Goal: Transaction & Acquisition: Purchase product/service

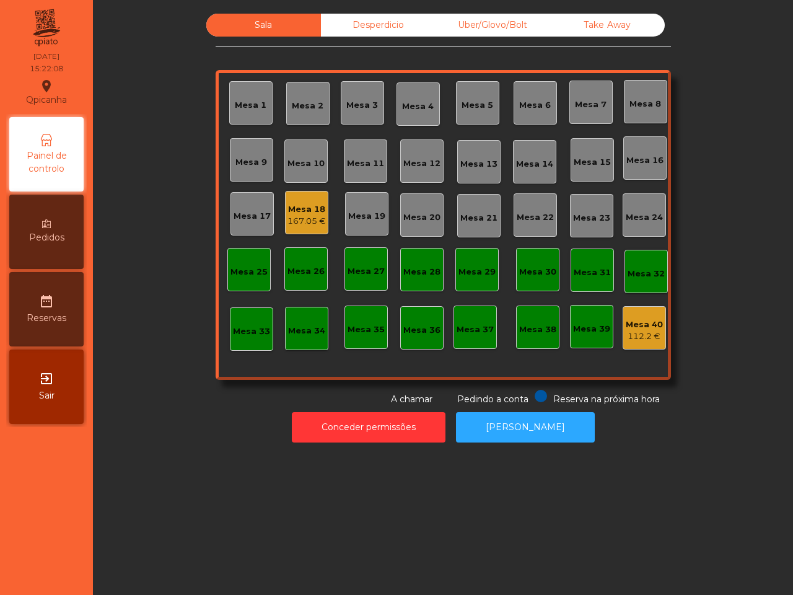
click at [298, 219] on div "167.05 €" at bounding box center [307, 221] width 38 height 12
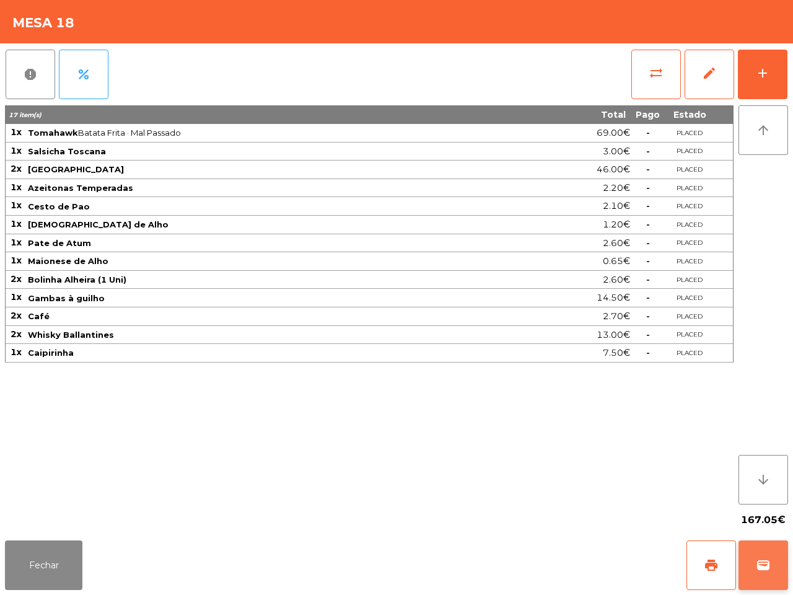
click at [761, 562] on span "wallet" at bounding box center [763, 565] width 15 height 15
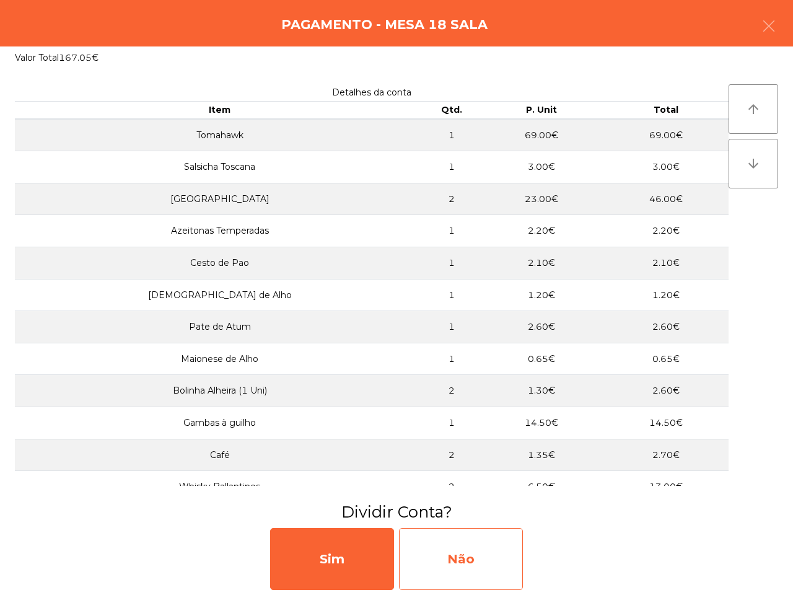
click at [495, 547] on div "Não" at bounding box center [461, 559] width 124 height 62
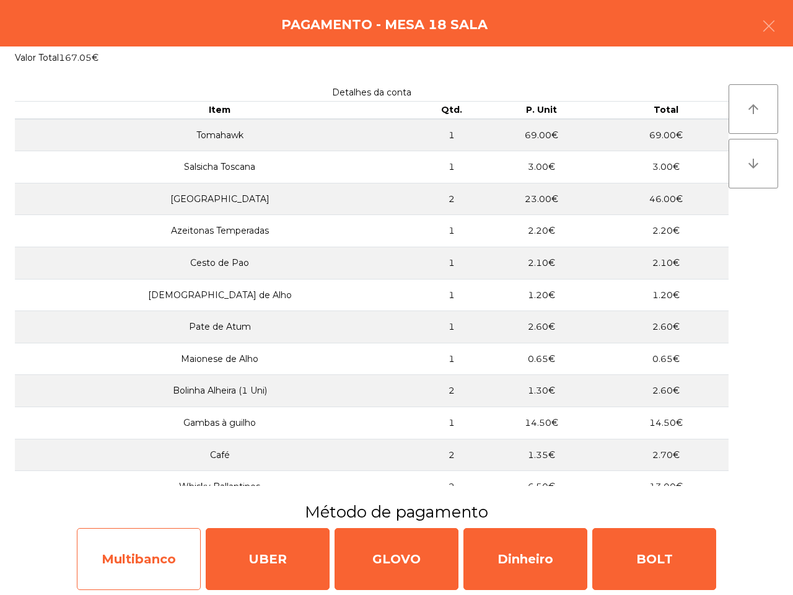
click at [159, 544] on div "Multibanco" at bounding box center [139, 559] width 124 height 62
select select "**"
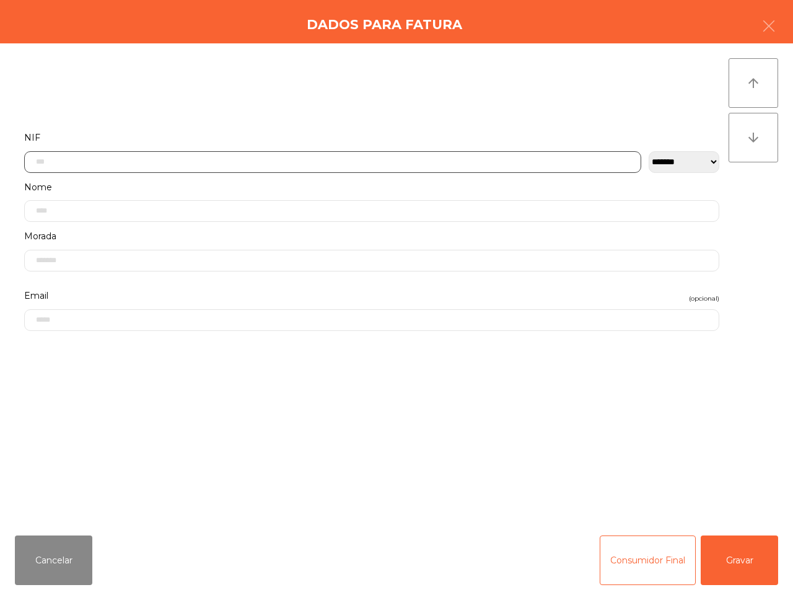
click at [175, 160] on input "text" at bounding box center [332, 162] width 617 height 22
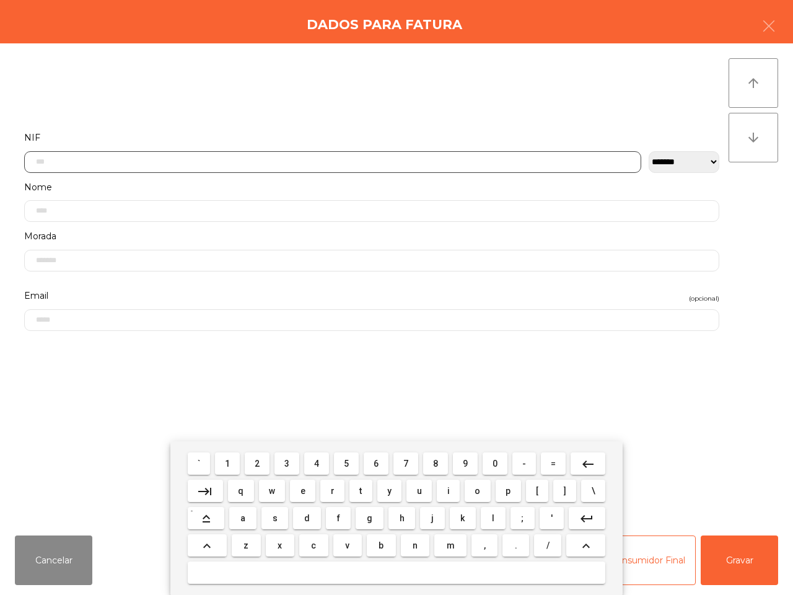
scroll to position [69, 0]
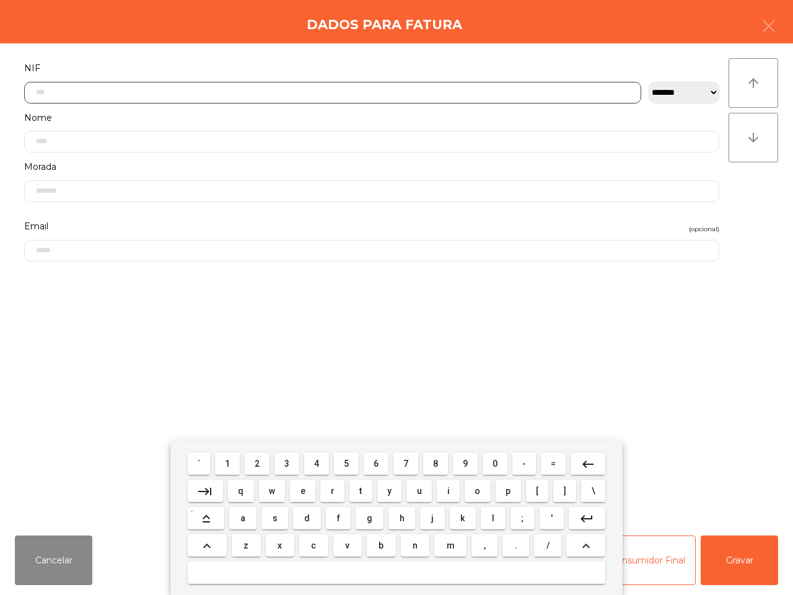
click at [342, 469] on button "5" at bounding box center [346, 464] width 25 height 22
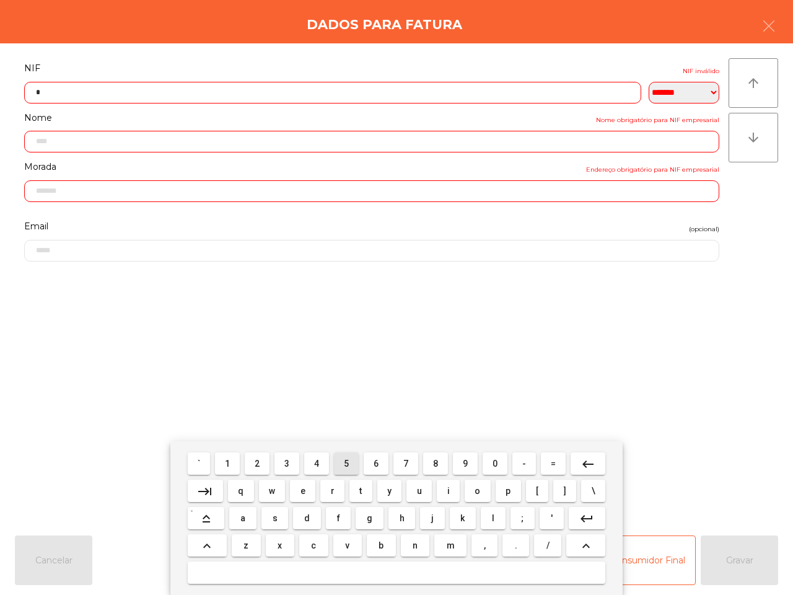
click at [498, 467] on button "0" at bounding box center [495, 464] width 25 height 22
click at [409, 461] on button "7" at bounding box center [406, 464] width 25 height 22
click at [405, 464] on span "7" at bounding box center [406, 464] width 5 height 10
click at [493, 466] on span "0" at bounding box center [495, 464] width 5 height 10
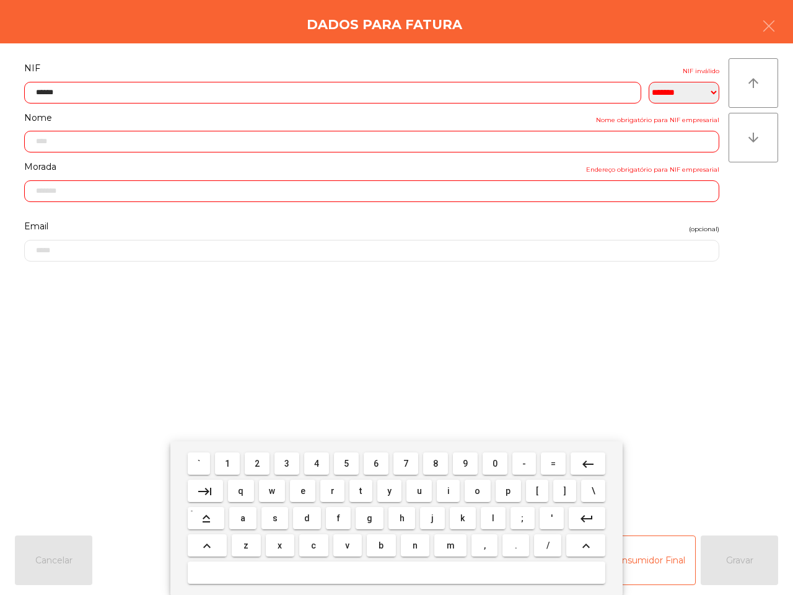
click at [233, 464] on button "1" at bounding box center [227, 464] width 25 height 22
click at [466, 469] on button "9" at bounding box center [465, 464] width 25 height 22
click at [434, 467] on span "8" at bounding box center [435, 464] width 5 height 10
type input "*********"
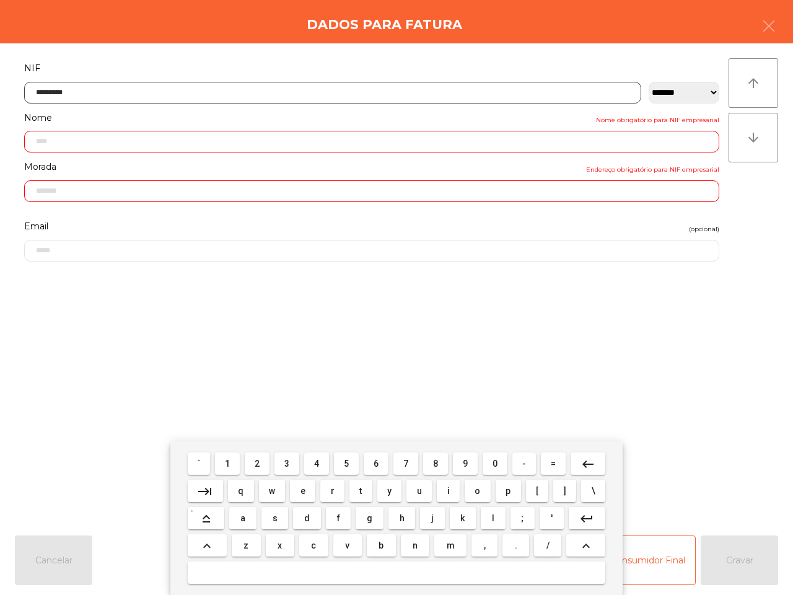
type input "**********"
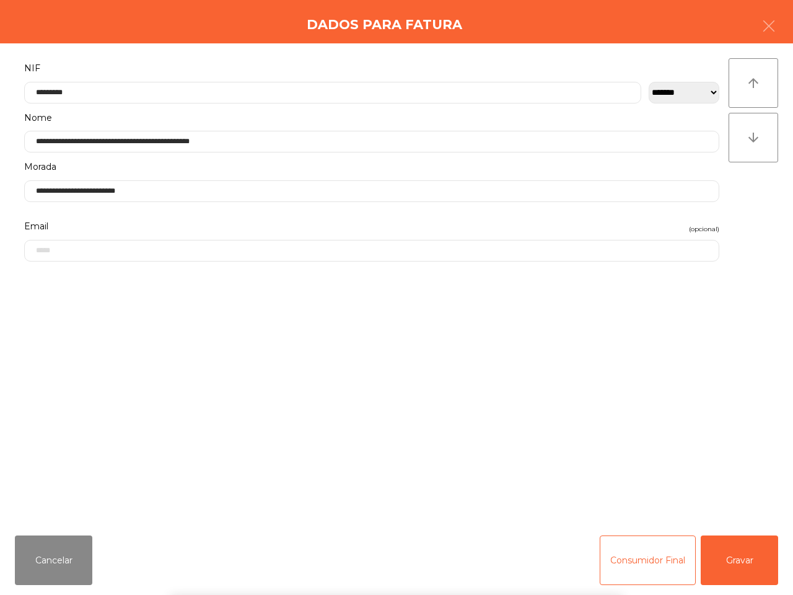
click at [729, 557] on div "` 1 2 3 4 5 6 7 8 9 0 - = keyboard_backspace keyboard_tab q w e r t y u i o p […" at bounding box center [396, 518] width 793 height 154
click at [730, 555] on button "Gravar" at bounding box center [739, 561] width 77 height 50
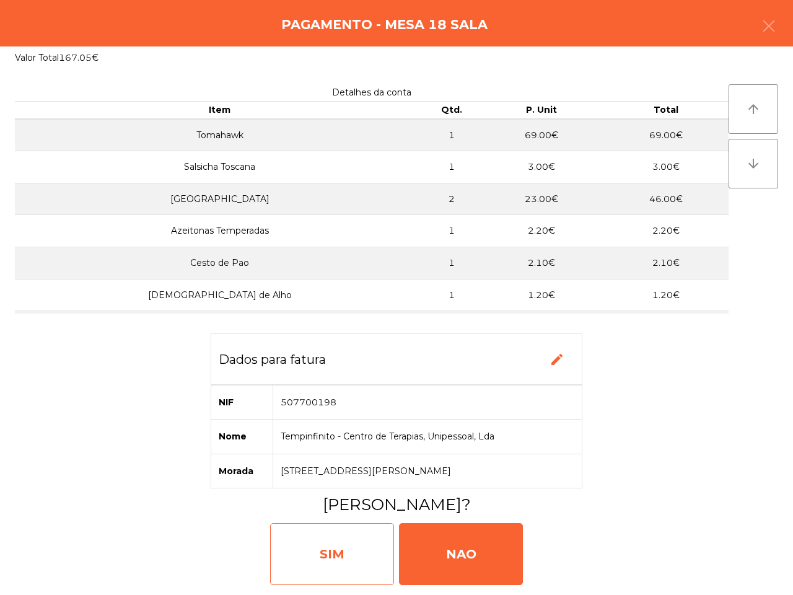
click at [370, 549] on div "SIM" at bounding box center [332, 554] width 124 height 62
